Goal: Check status: Check status

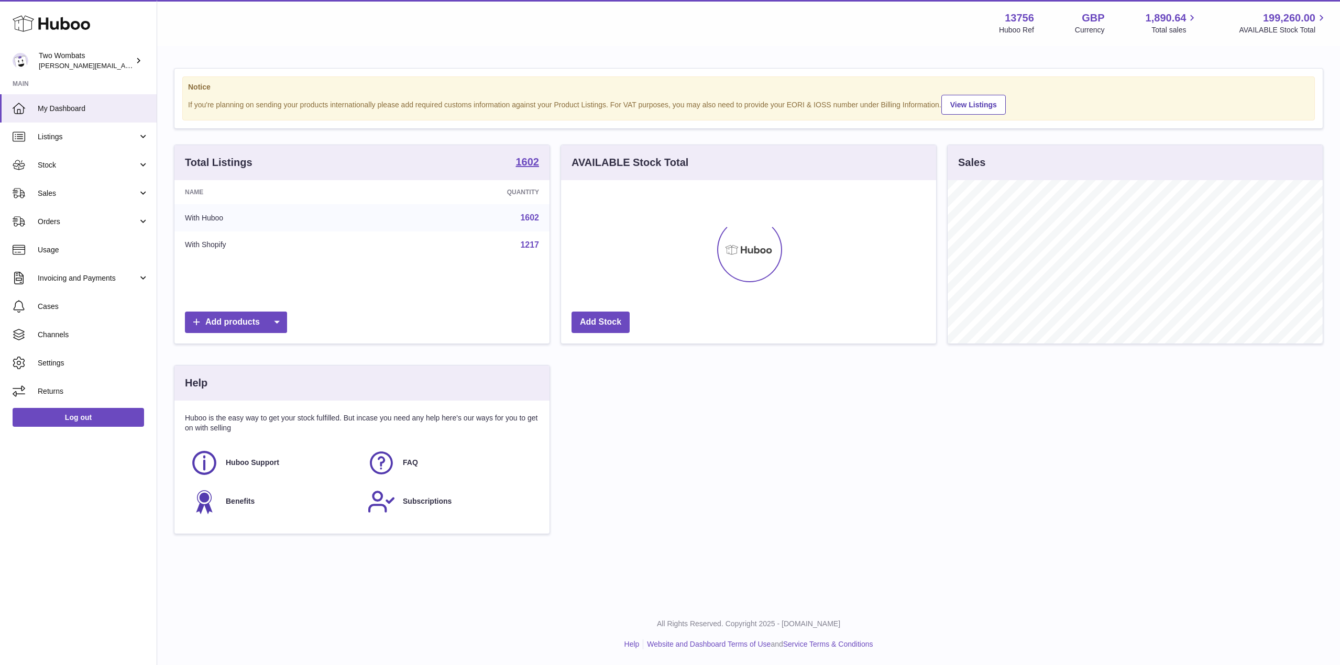
scroll to position [523640, 523428]
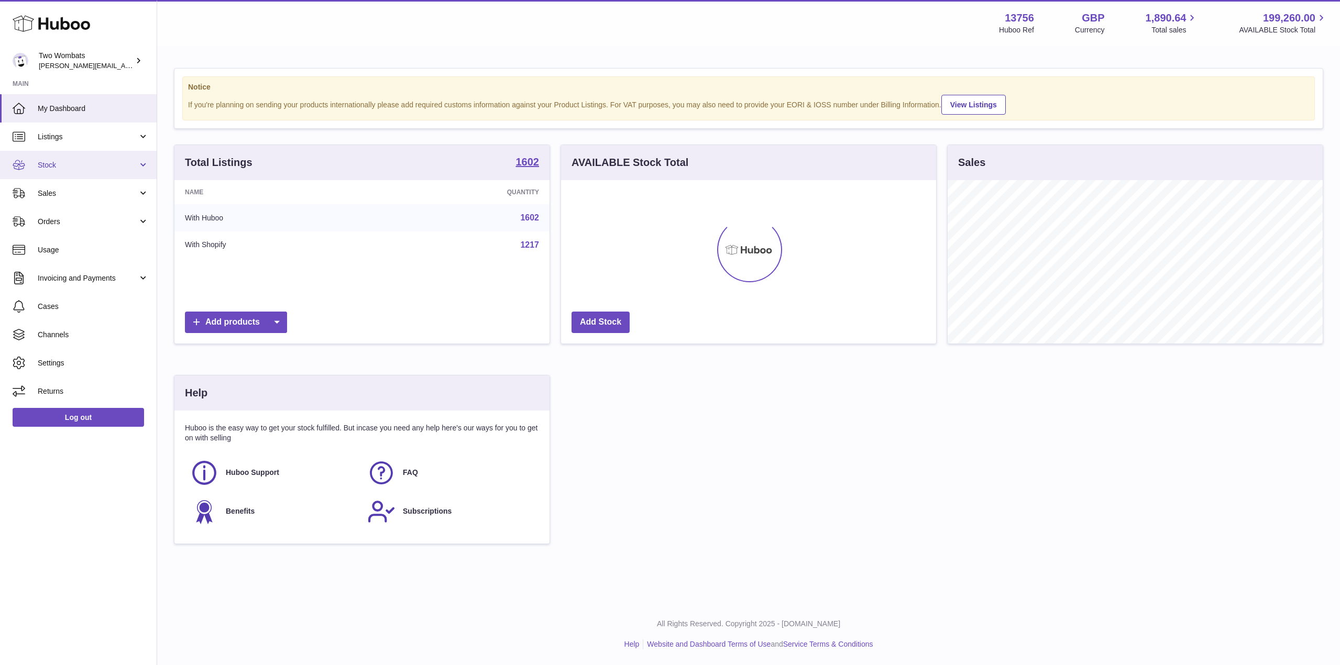
click at [137, 160] on span "Stock" at bounding box center [88, 165] width 100 height 10
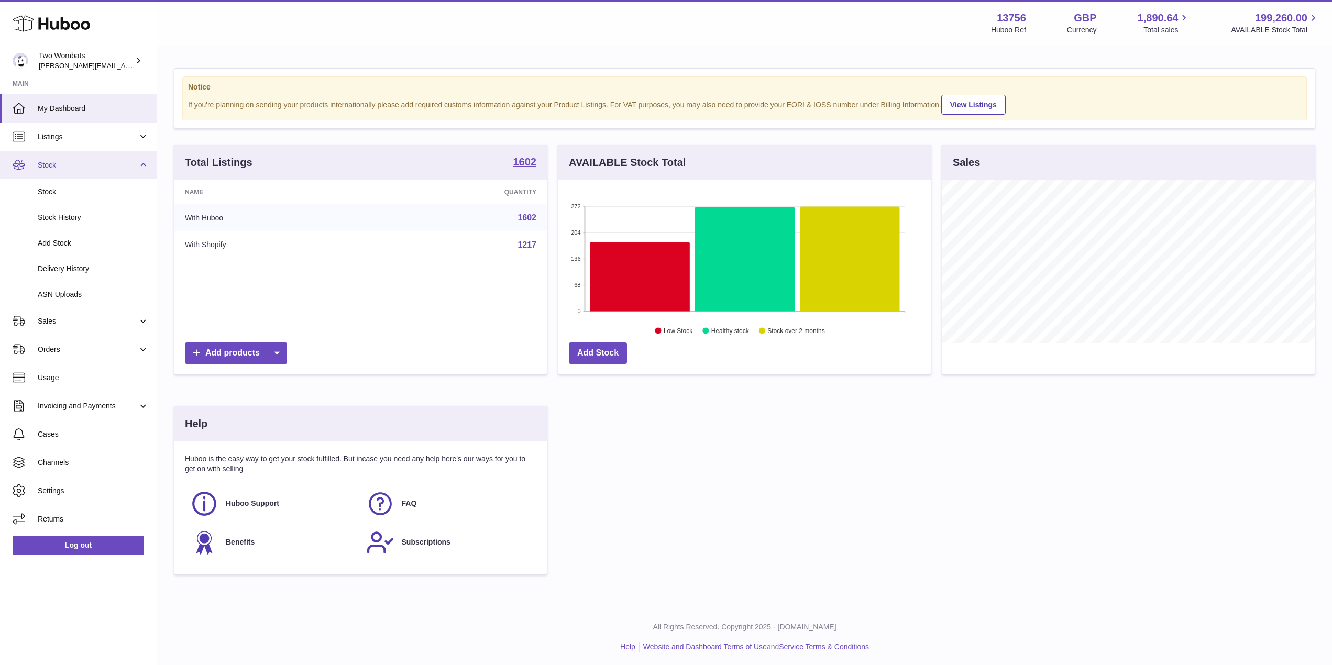
scroll to position [523640, 523431]
click at [79, 271] on span "Delivery History" at bounding box center [93, 269] width 111 height 10
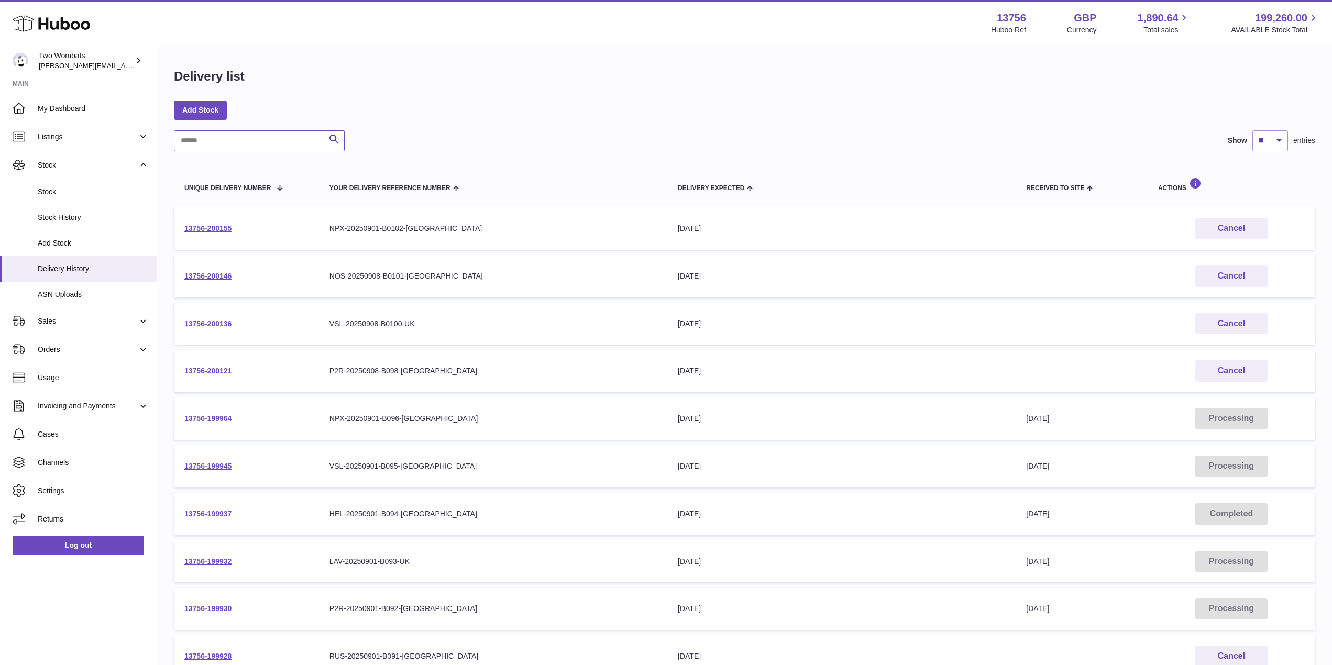
click at [214, 141] on input "text" at bounding box center [259, 140] width 171 height 21
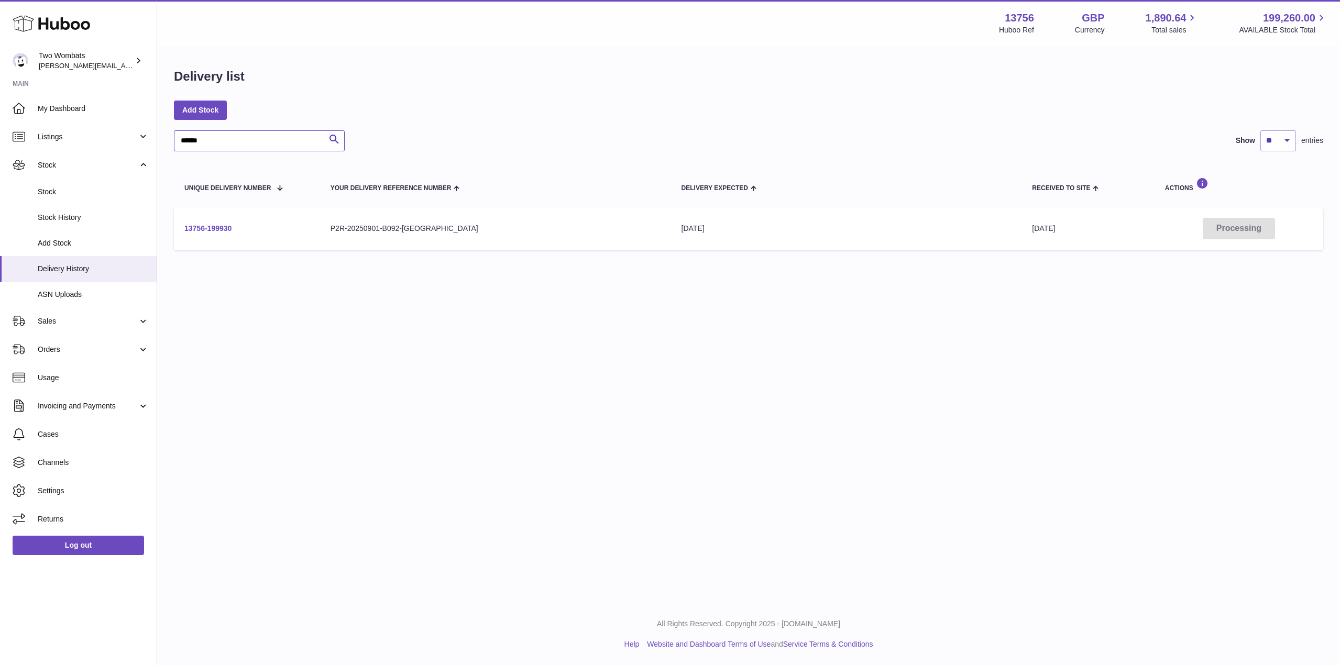
type input "******"
click at [216, 227] on link "13756-199930" at bounding box center [207, 228] width 47 height 8
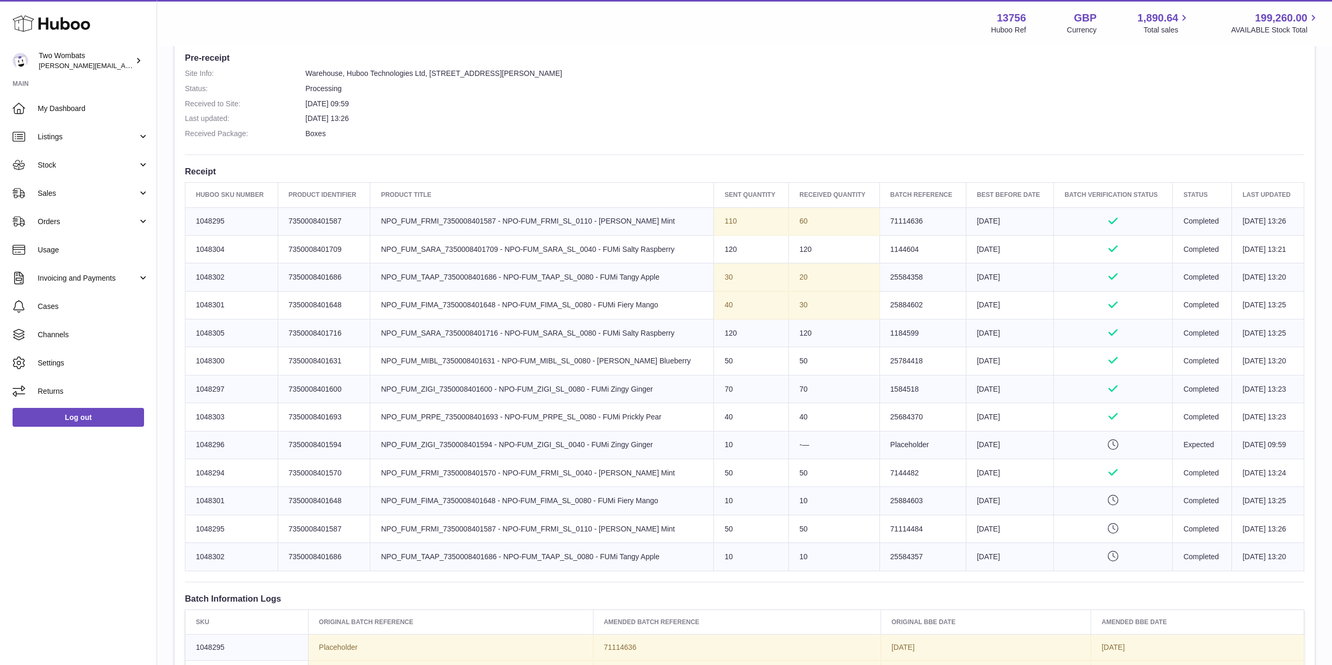
scroll to position [278, 0]
drag, startPoint x: 226, startPoint y: 526, endPoint x: 195, endPoint y: 529, distance: 31.0
click at [195, 529] on td "Huboo SKU Number 1048295" at bounding box center [231, 528] width 93 height 28
copy td "1048295"
click at [291, 502] on td "Client Identifier 7350008401648" at bounding box center [324, 500] width 93 height 28
